Goal: Book appointment/travel/reservation

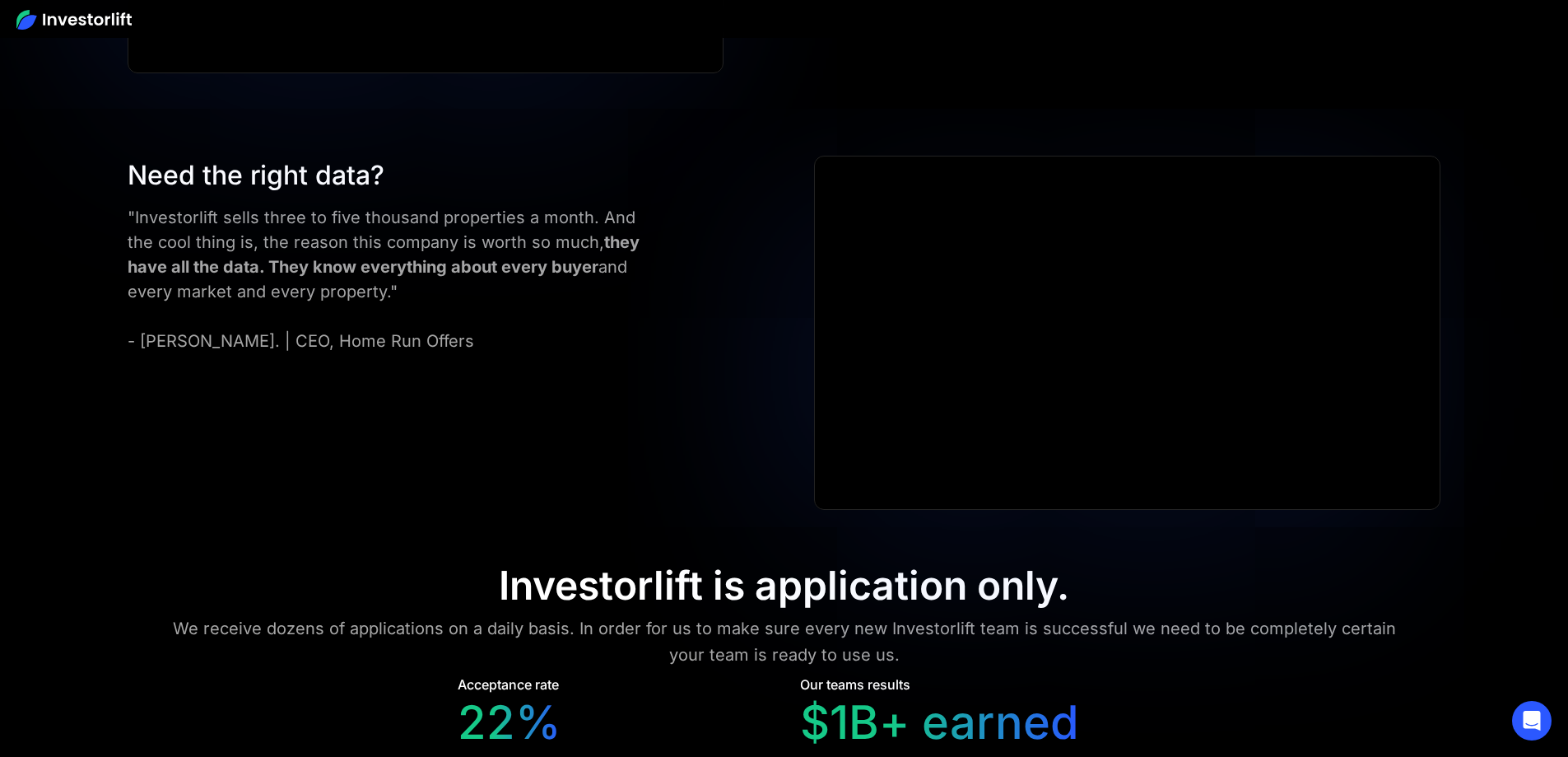
scroll to position [7378, 0]
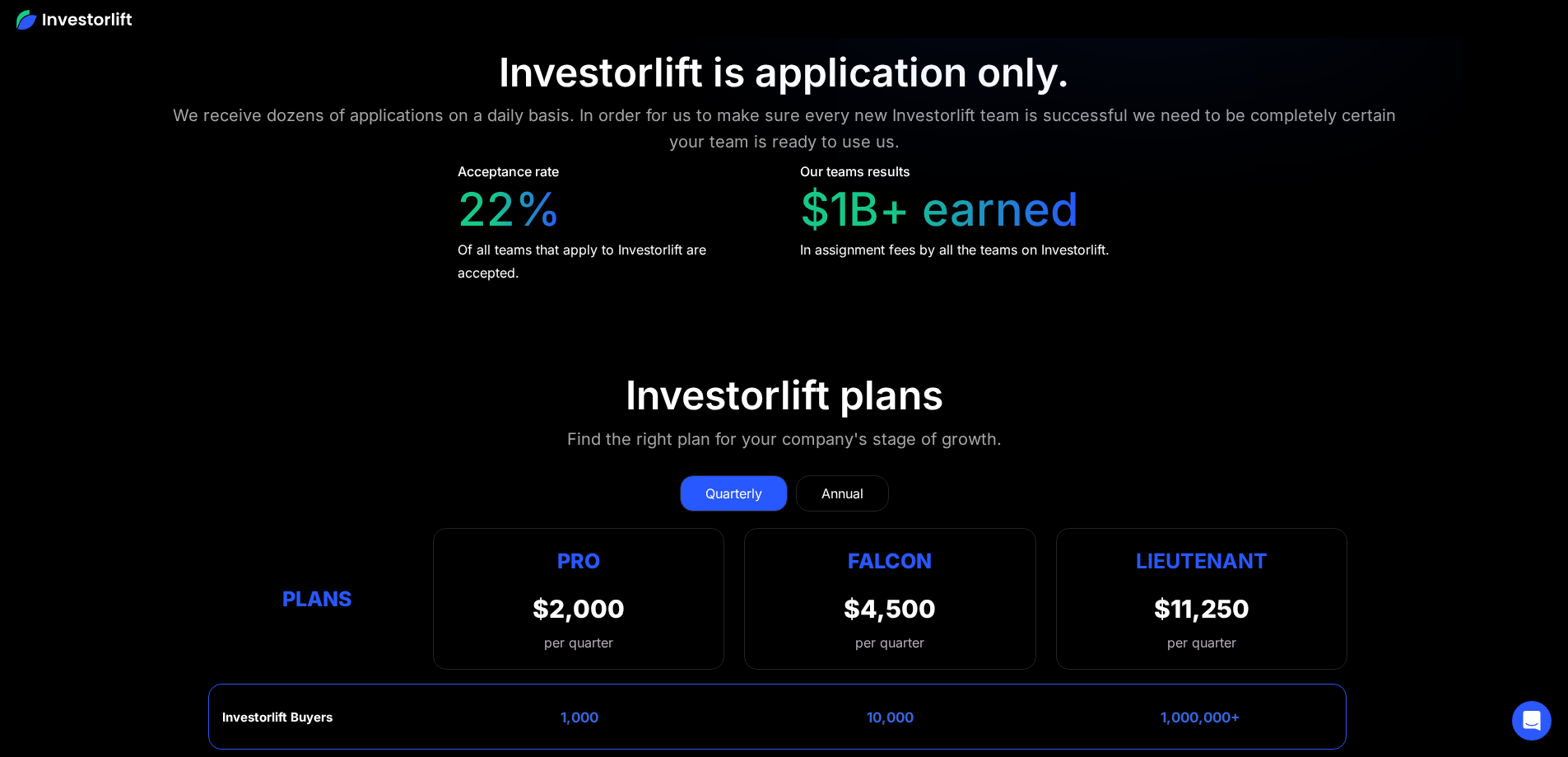
scroll to position [7955, 0]
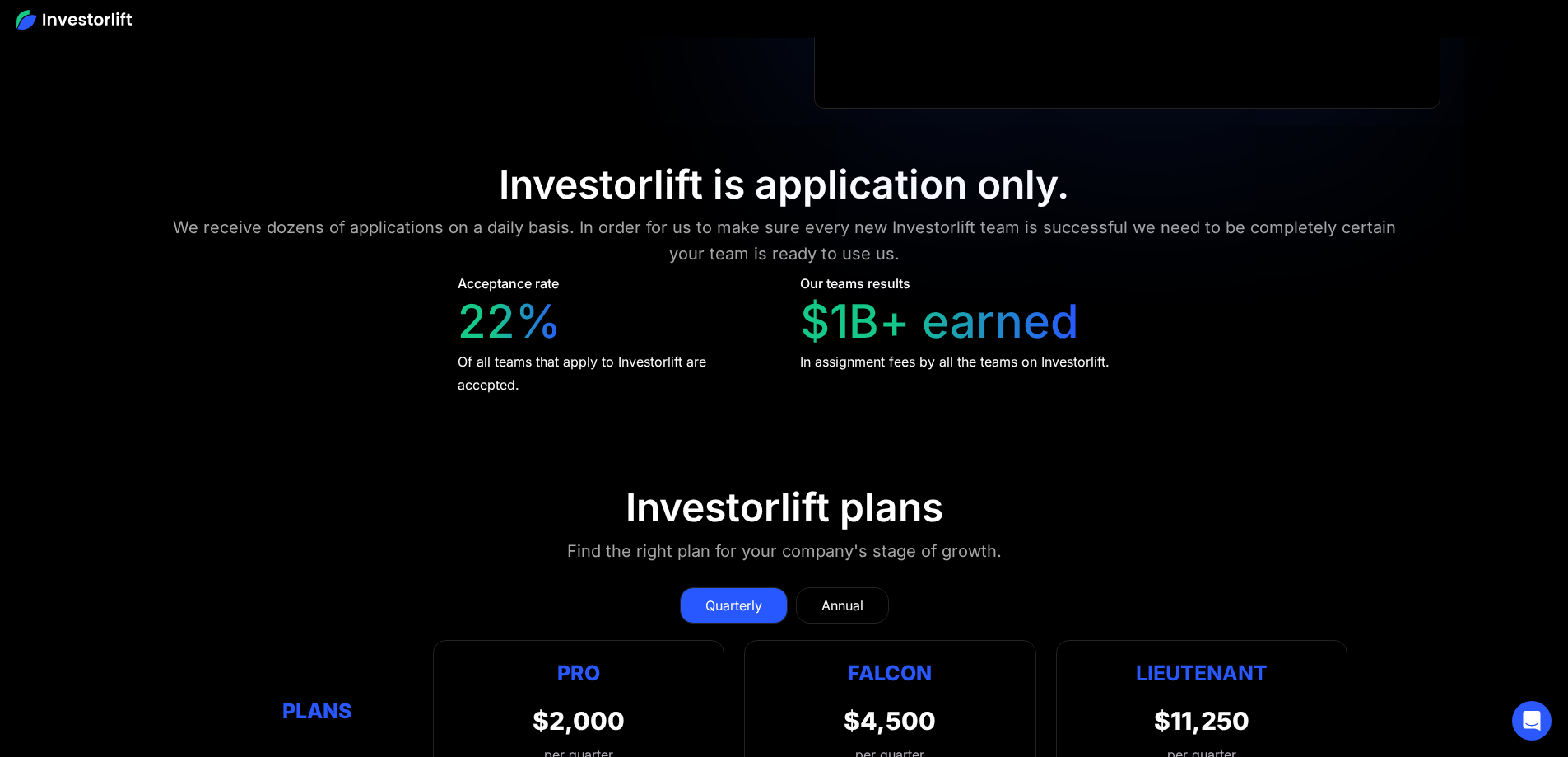
scroll to position [7955, 0]
